Goal: Task Accomplishment & Management: Use online tool/utility

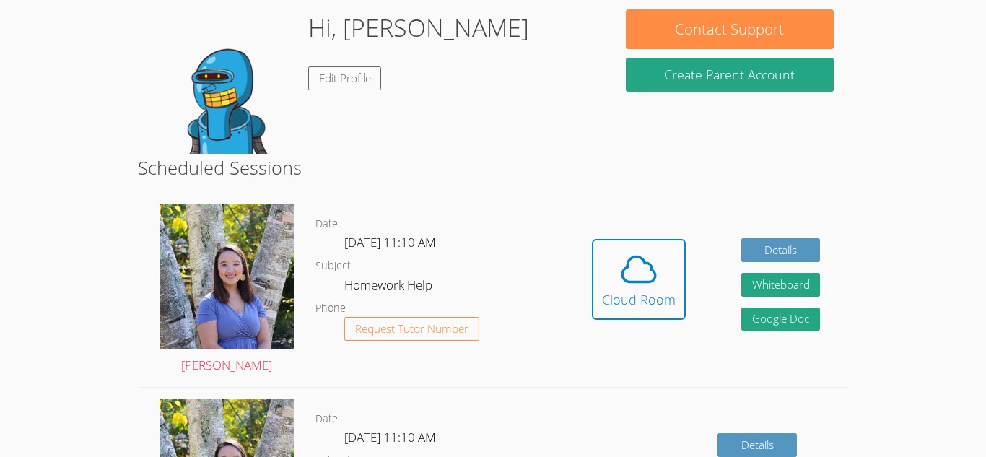
scroll to position [226, 0]
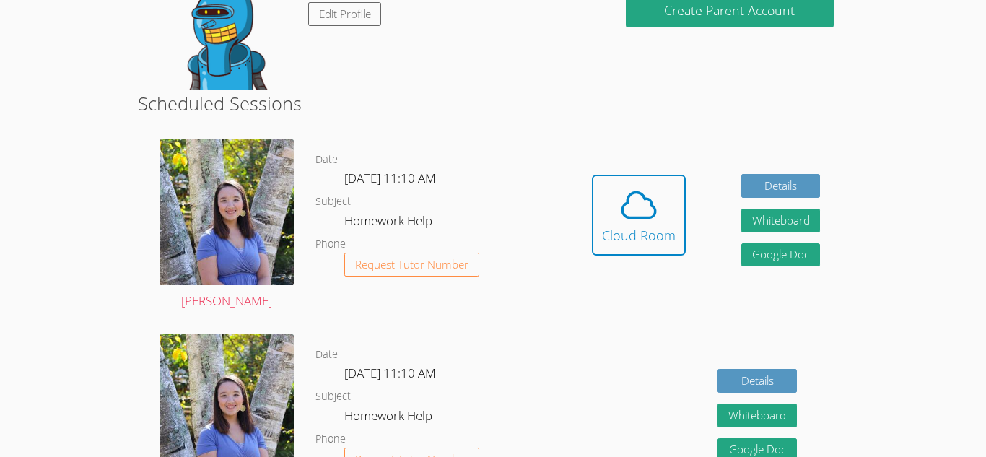
scroll to position [289, 0]
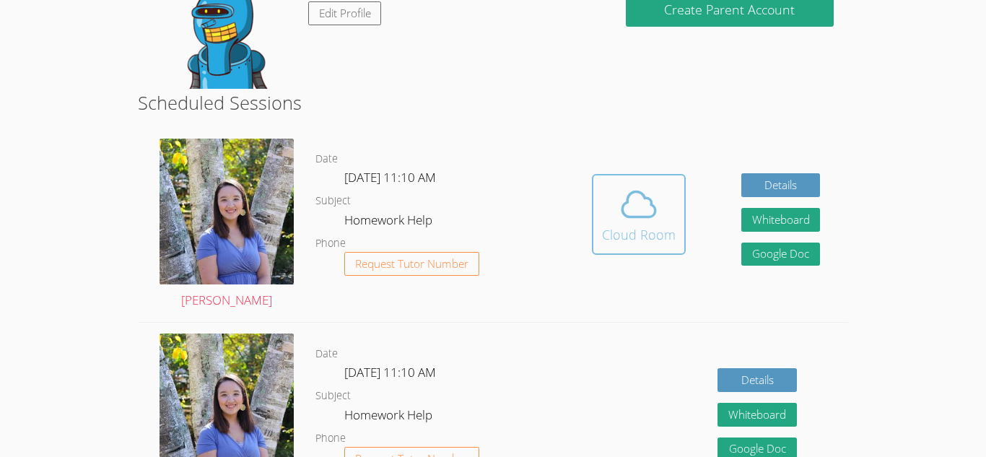
click at [652, 193] on icon at bounding box center [638, 204] width 40 height 40
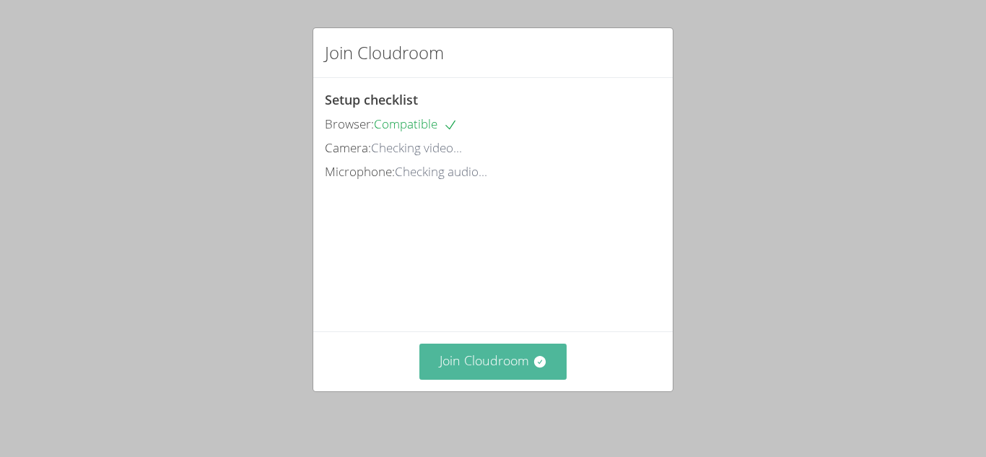
click at [511, 357] on button "Join Cloudroom" at bounding box center [493, 360] width 148 height 35
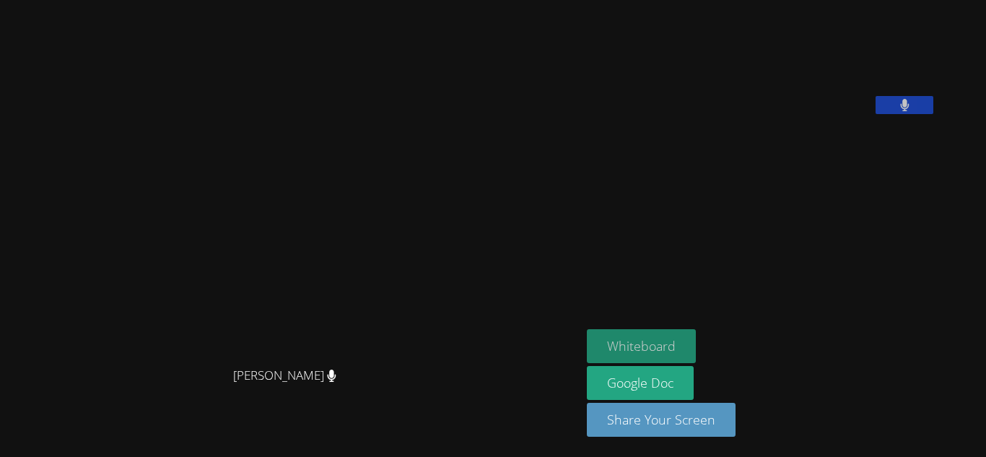
click at [650, 347] on button "Whiteboard" at bounding box center [641, 346] width 109 height 34
click at [227, 325] on video at bounding box center [291, 200] width 216 height 320
click at [627, 329] on button "Whiteboard" at bounding box center [641, 346] width 109 height 34
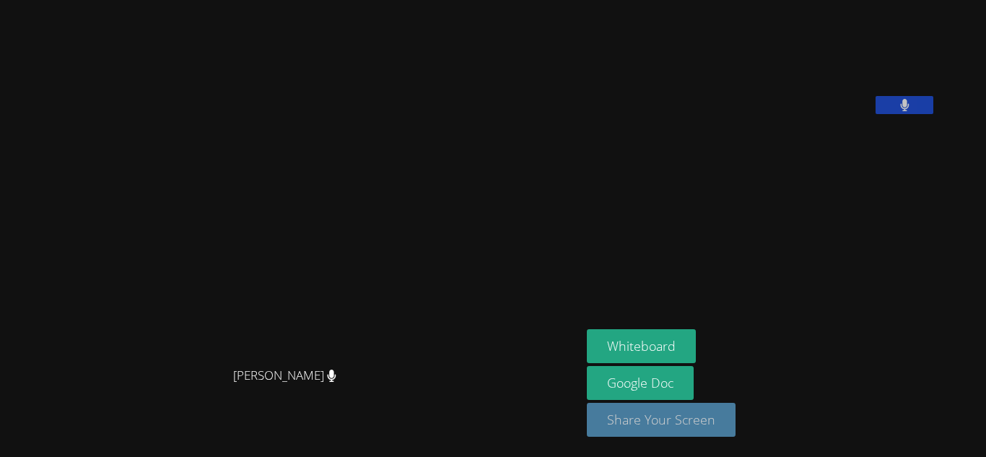
click at [686, 407] on button "Share Your Screen" at bounding box center [661, 420] width 149 height 34
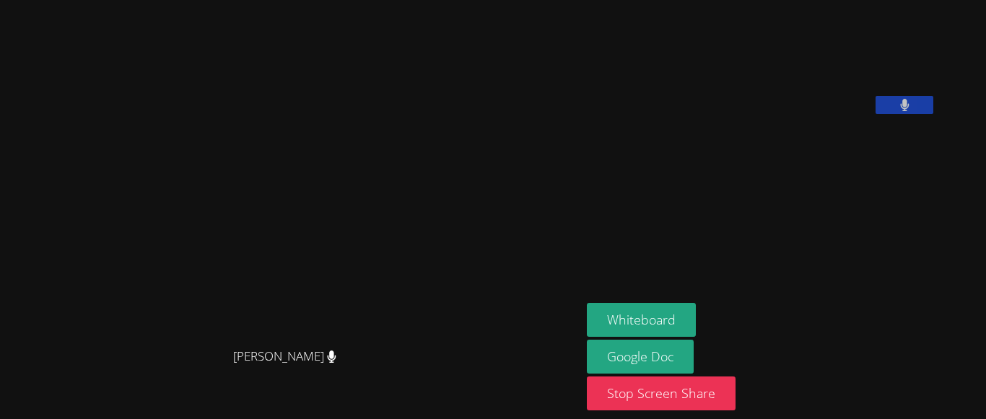
click at [933, 114] on button at bounding box center [904, 105] width 58 height 18
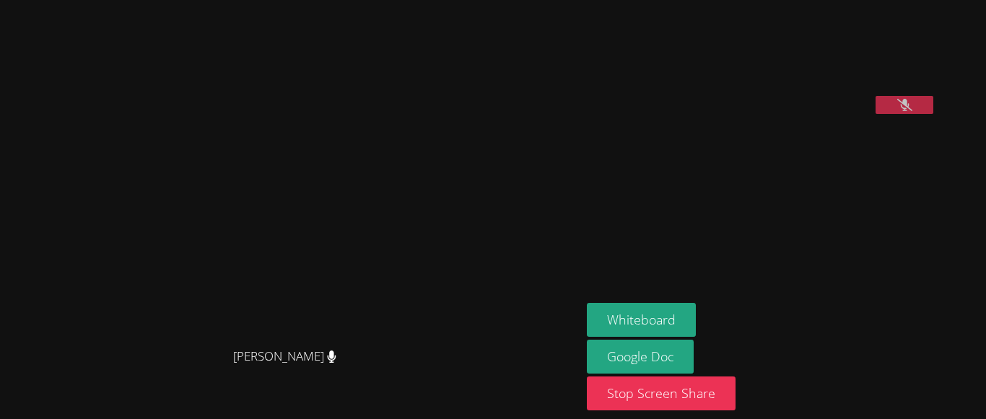
click at [933, 114] on button at bounding box center [904, 105] width 58 height 18
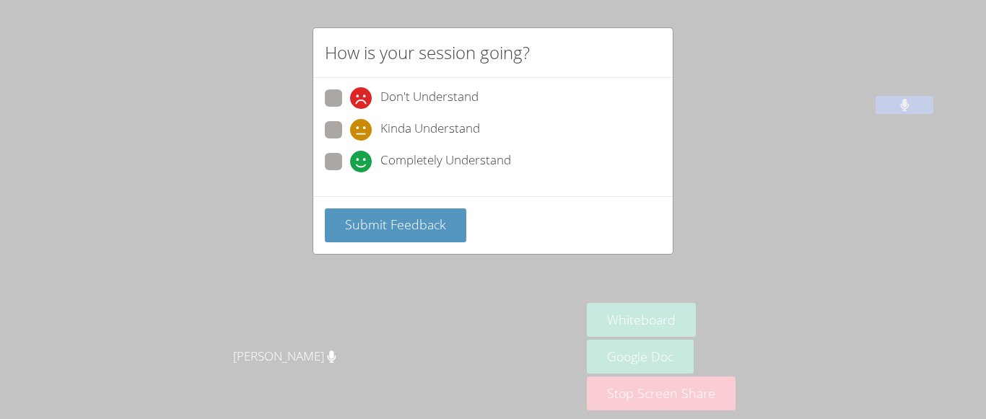
click at [350, 172] on span at bounding box center [350, 172] width 0 height 0
click at [350, 156] on input "Completely Understand" at bounding box center [356, 159] width 12 height 12
radio input "true"
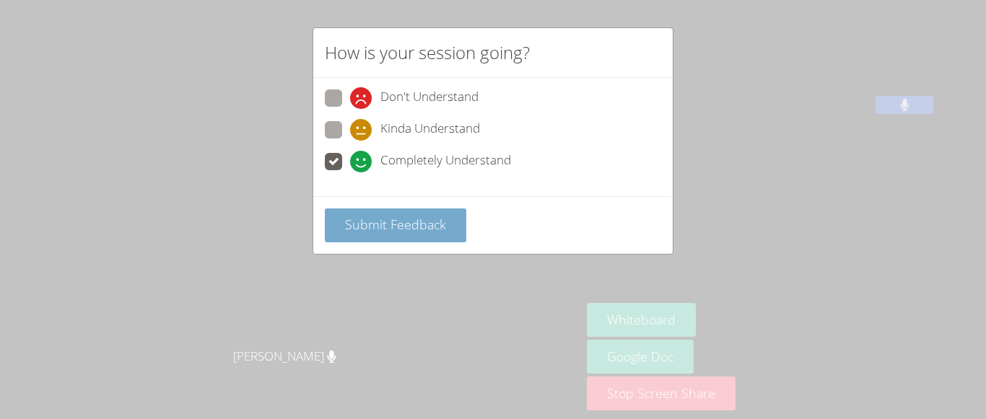
click at [382, 220] on span "Submit Feedback" at bounding box center [395, 224] width 101 height 17
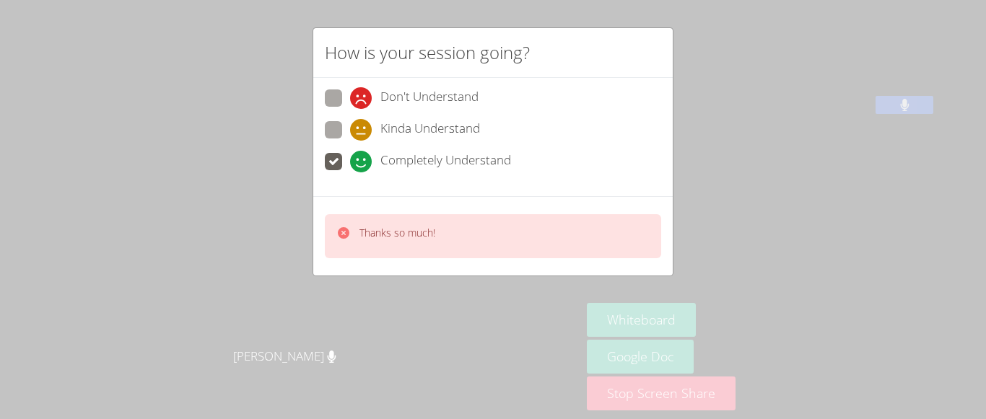
click at [382, 220] on div "Thanks so much!" at bounding box center [493, 236] width 336 height 44
click at [405, 245] on div "Thanks so much!" at bounding box center [397, 236] width 76 height 21
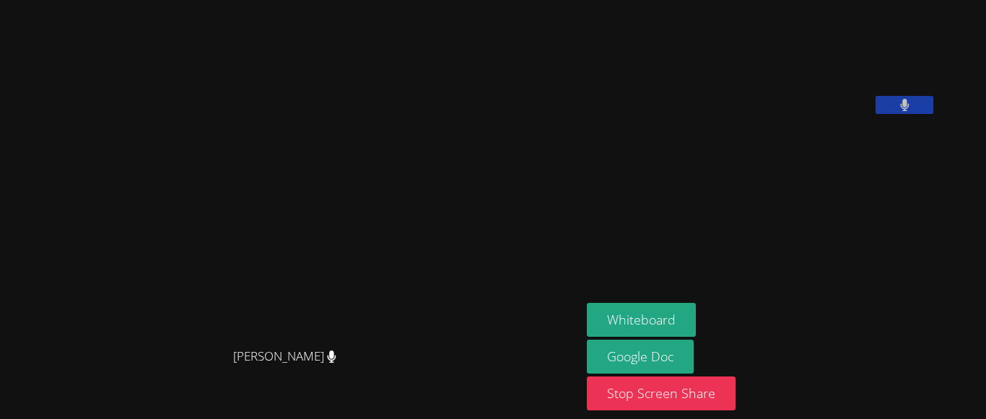
click at [399, 245] on video at bounding box center [291, 181] width 216 height 320
